Goal: Find specific page/section: Find specific page/section

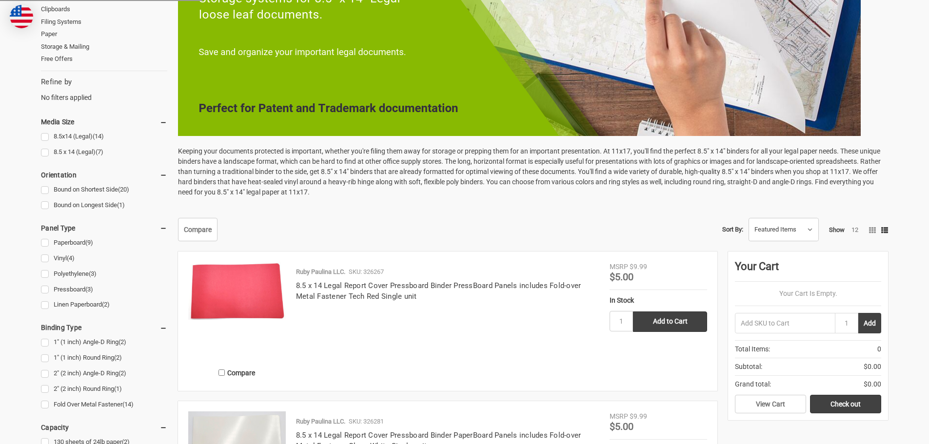
scroll to position [292, 0]
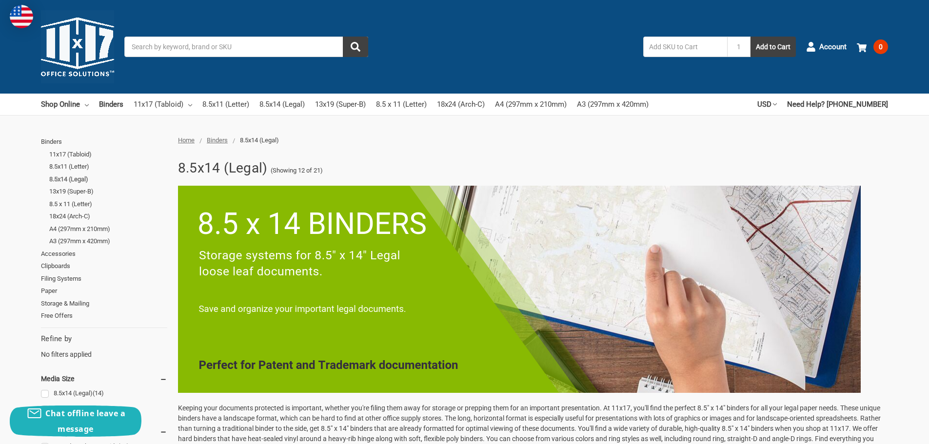
click at [79, 179] on link "8.5x14 (Legal)" at bounding box center [108, 179] width 118 height 13
